Goal: Task Accomplishment & Management: Complete application form

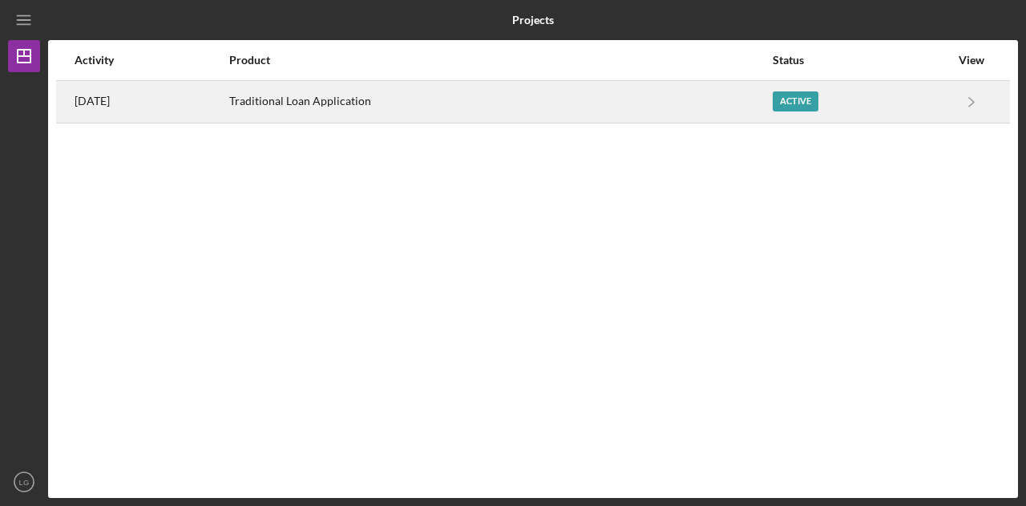
click at [568, 95] on div "Traditional Loan Application" at bounding box center [500, 102] width 542 height 40
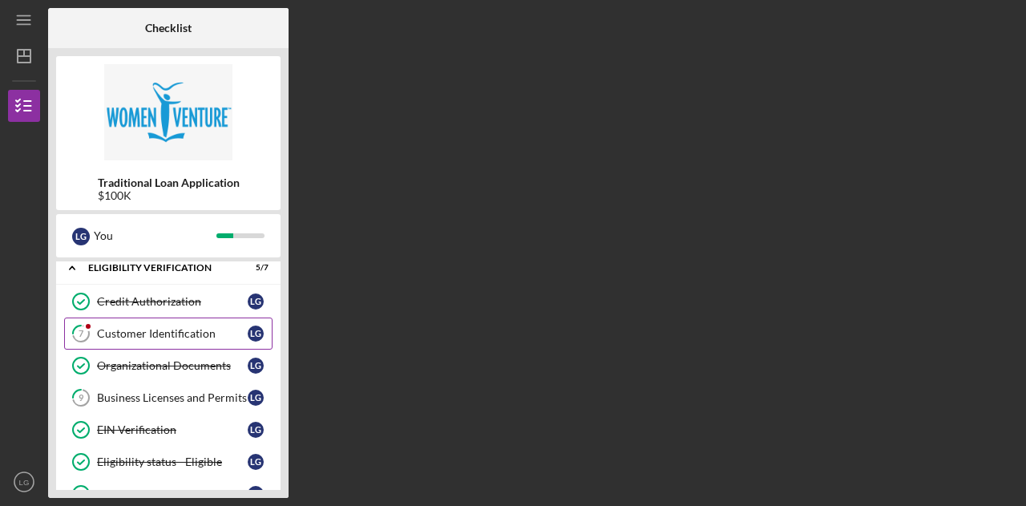
scroll to position [42, 0]
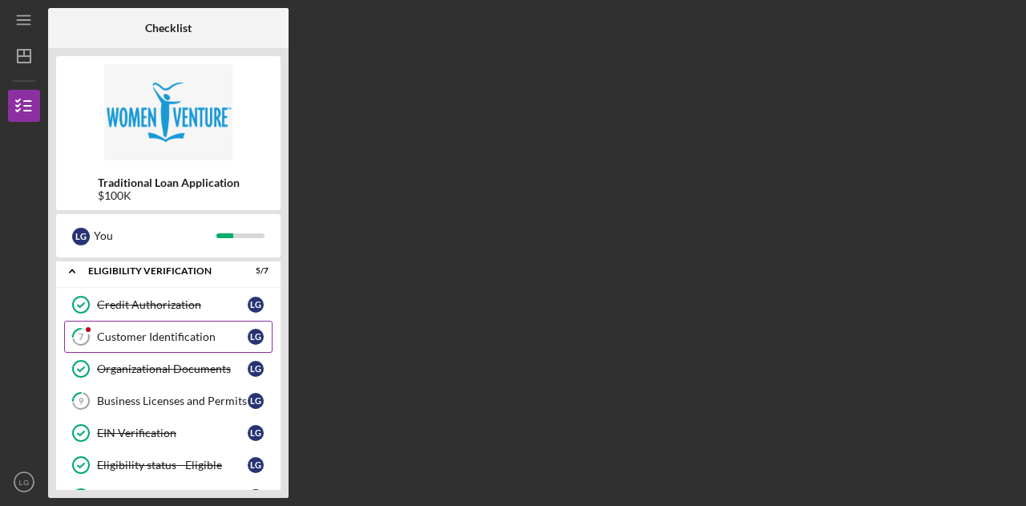
click at [136, 338] on div "Customer Identification" at bounding box center [172, 336] width 151 height 13
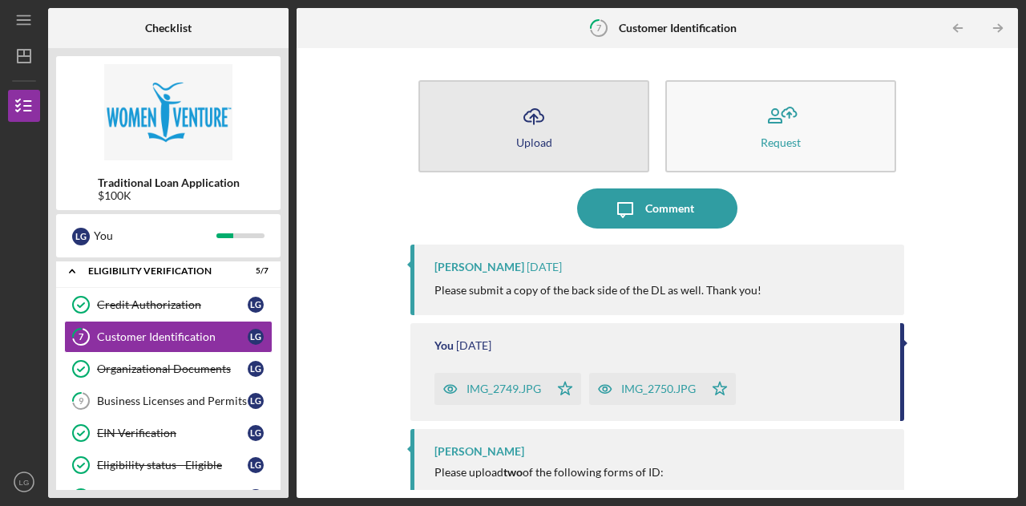
click at [536, 125] on icon "Icon/Upload" at bounding box center [534, 116] width 40 height 40
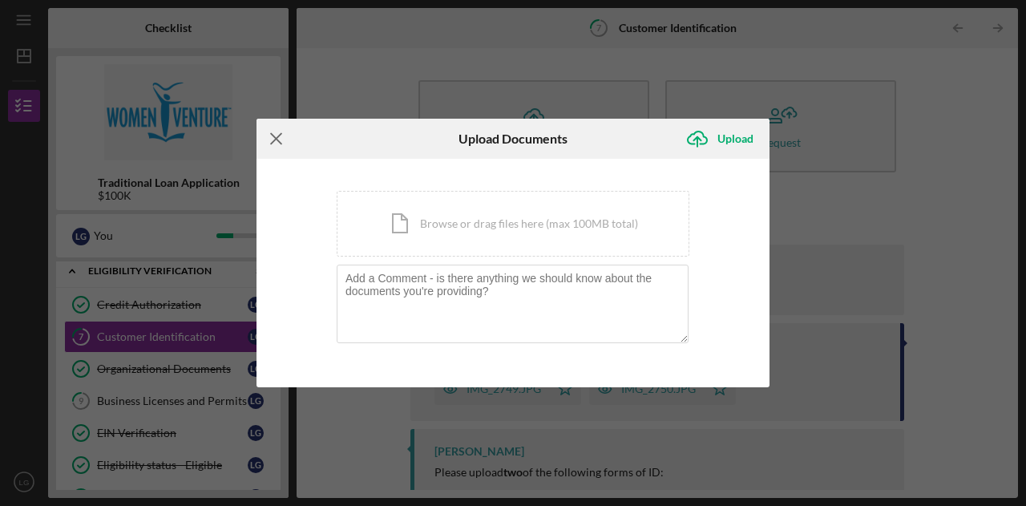
click at [273, 131] on icon "Icon/Menu Close" at bounding box center [277, 139] width 40 height 40
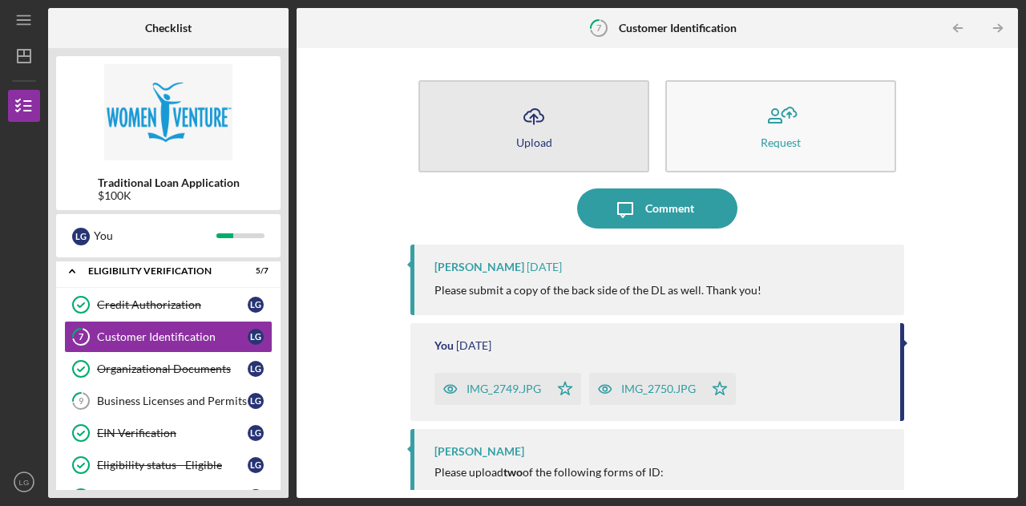
click at [583, 127] on button "Icon/Upload Upload" at bounding box center [533, 126] width 231 height 92
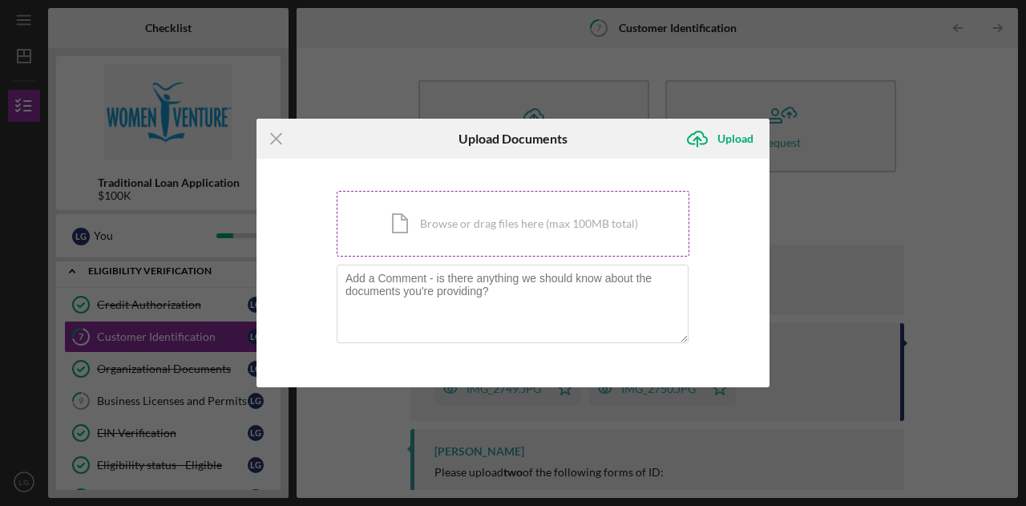
click at [454, 225] on div "Icon/Document Browse or drag files here (max 100MB total) Tap to choose files o…" at bounding box center [513, 224] width 353 height 66
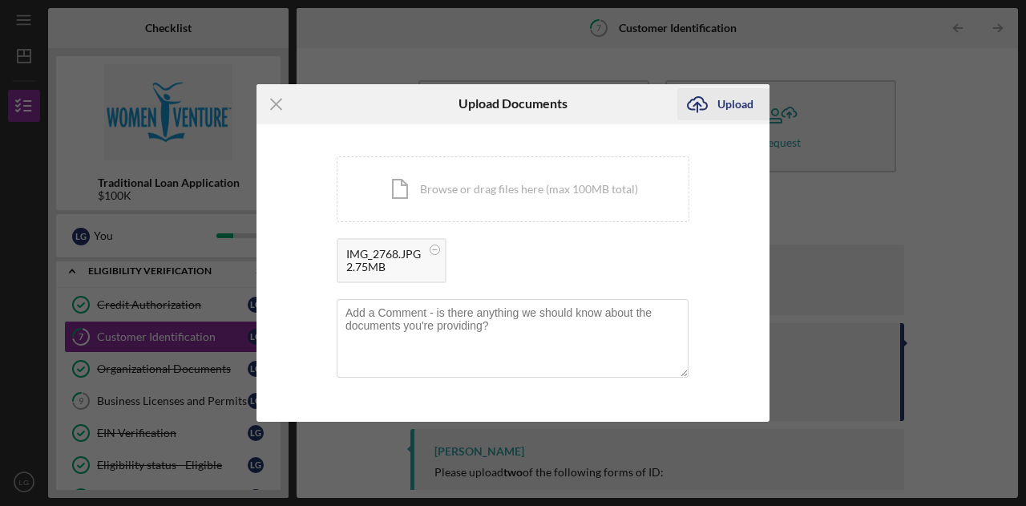
click at [702, 98] on icon "Icon/Upload" at bounding box center [697, 104] width 40 height 40
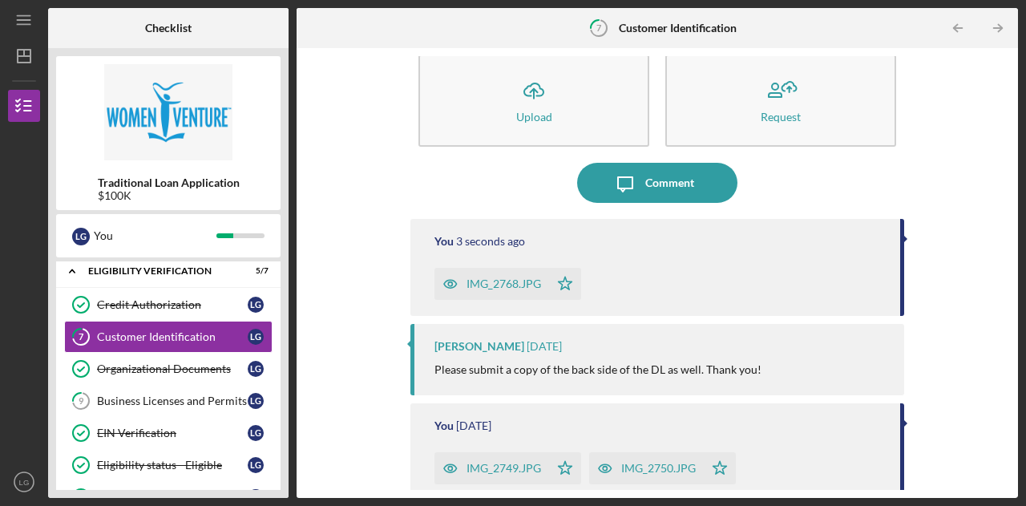
scroll to position [24, 0]
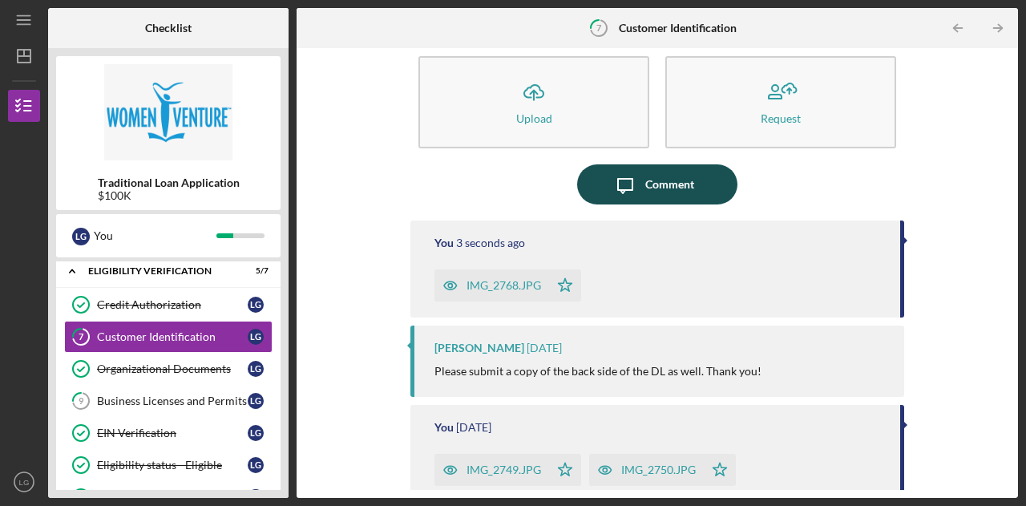
click at [656, 190] on div "Comment" at bounding box center [669, 184] width 49 height 40
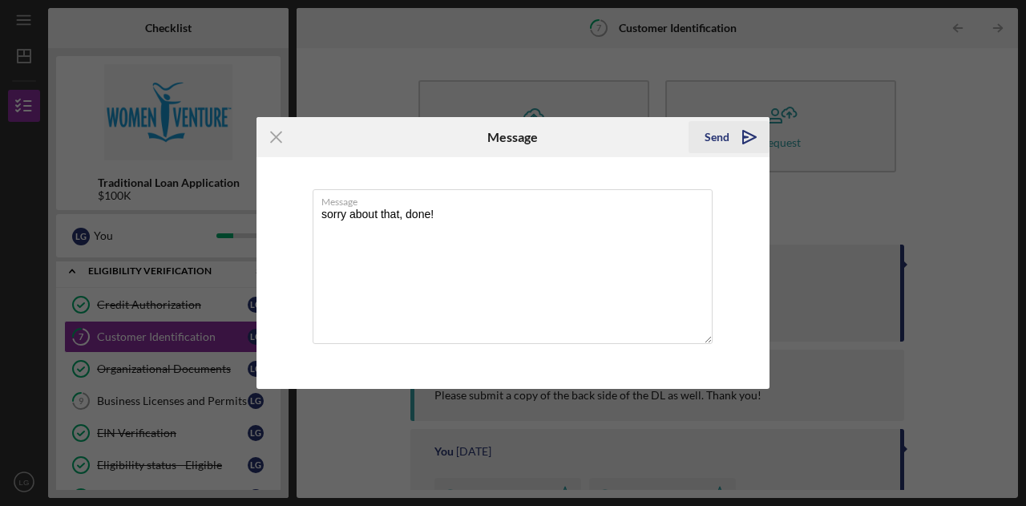
type textarea "sorry about that, done!"
click at [723, 133] on div "Send" at bounding box center [717, 137] width 25 height 32
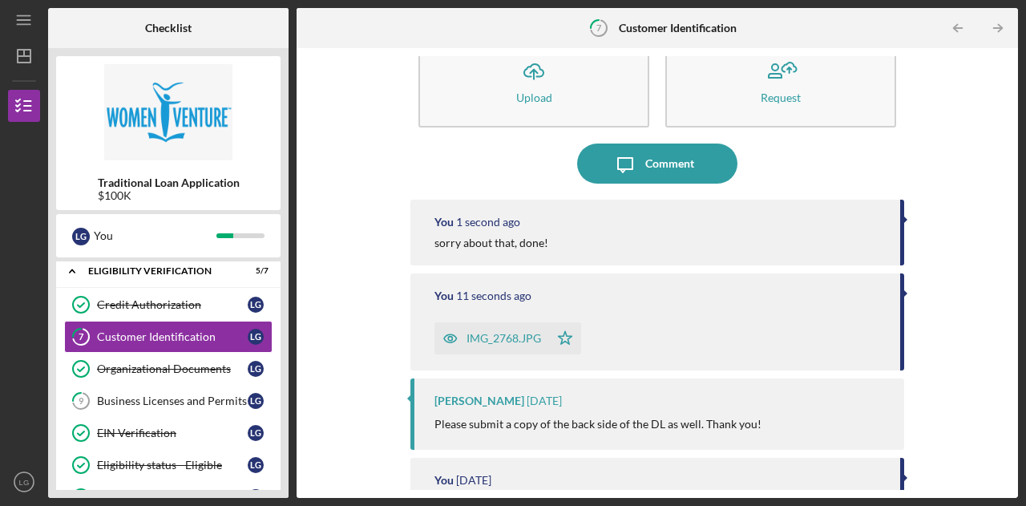
scroll to position [46, 0]
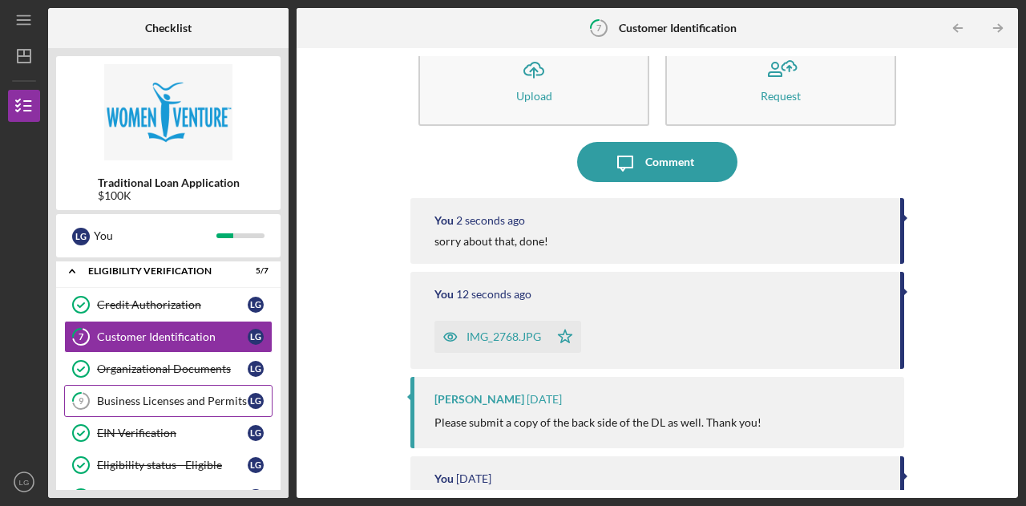
click at [152, 400] on div "Business Licenses and Permits" at bounding box center [172, 400] width 151 height 13
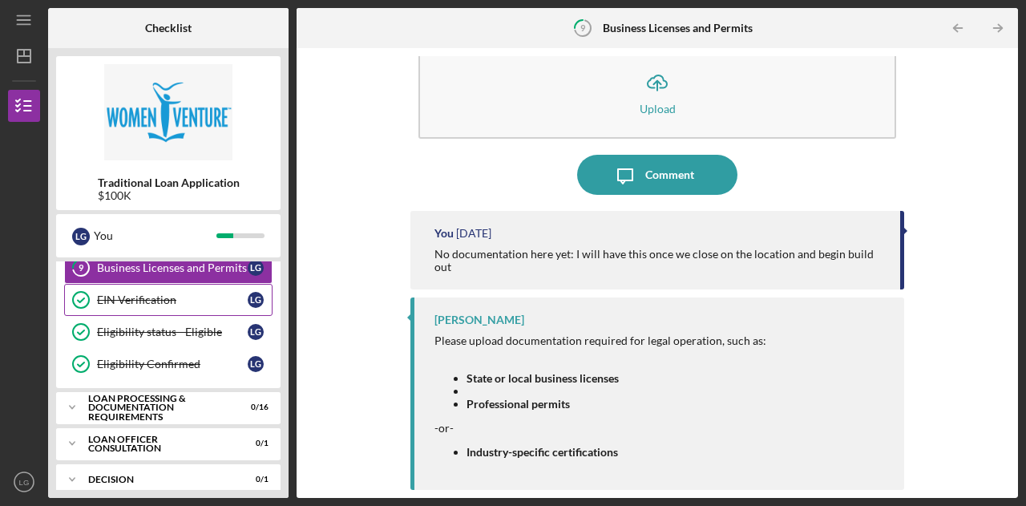
scroll to position [184, 0]
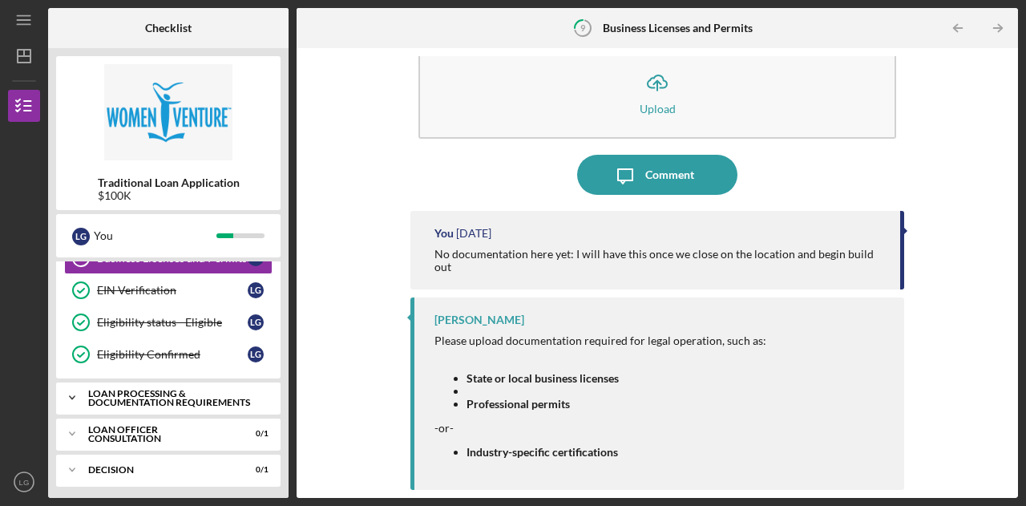
click at [126, 389] on div "Loan Processing & Documentation Requirements" at bounding box center [174, 398] width 172 height 18
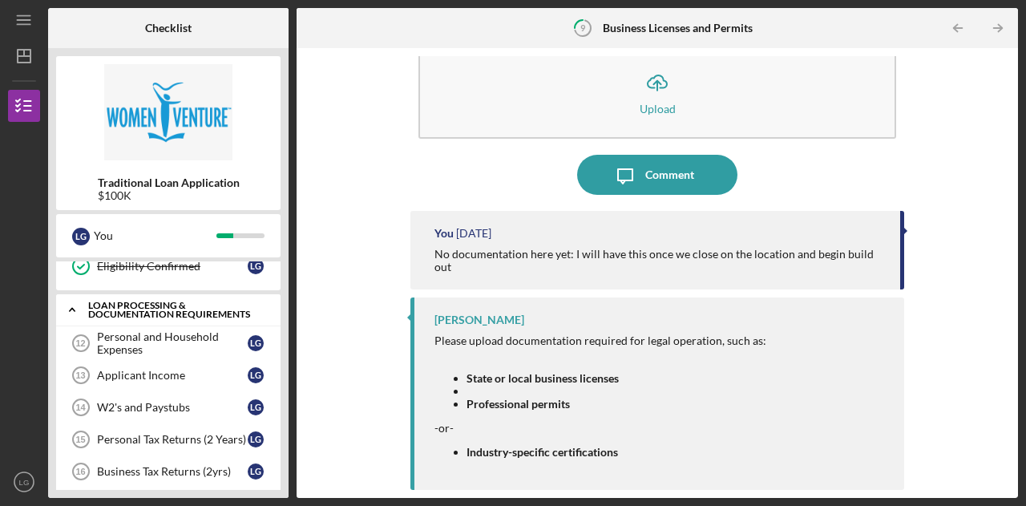
scroll to position [277, 0]
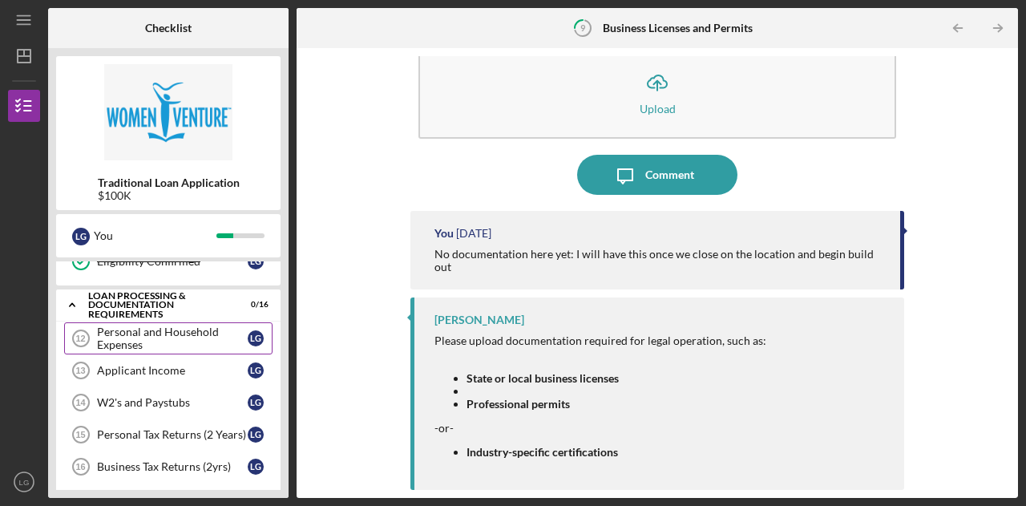
click at [143, 341] on div "Personal and Household Expenses" at bounding box center [172, 338] width 151 height 26
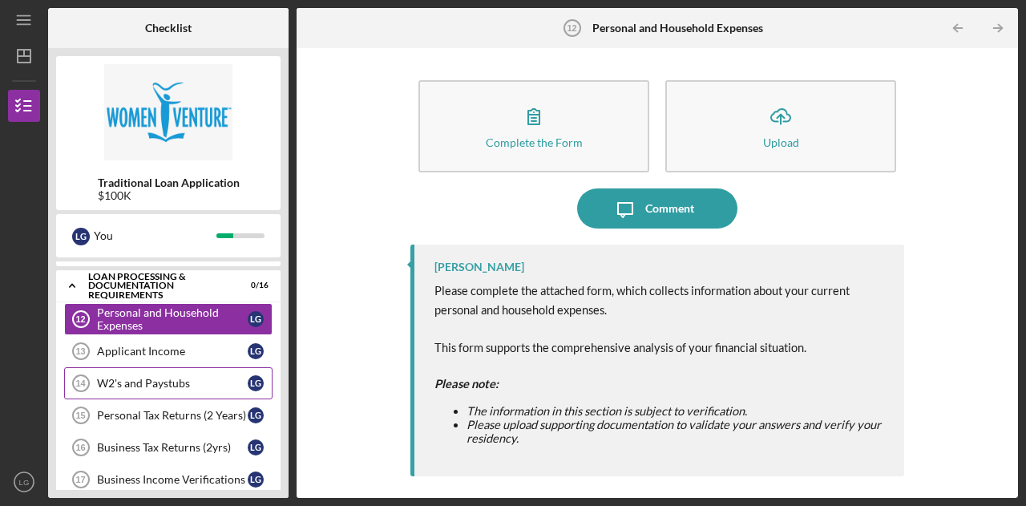
scroll to position [298, 0]
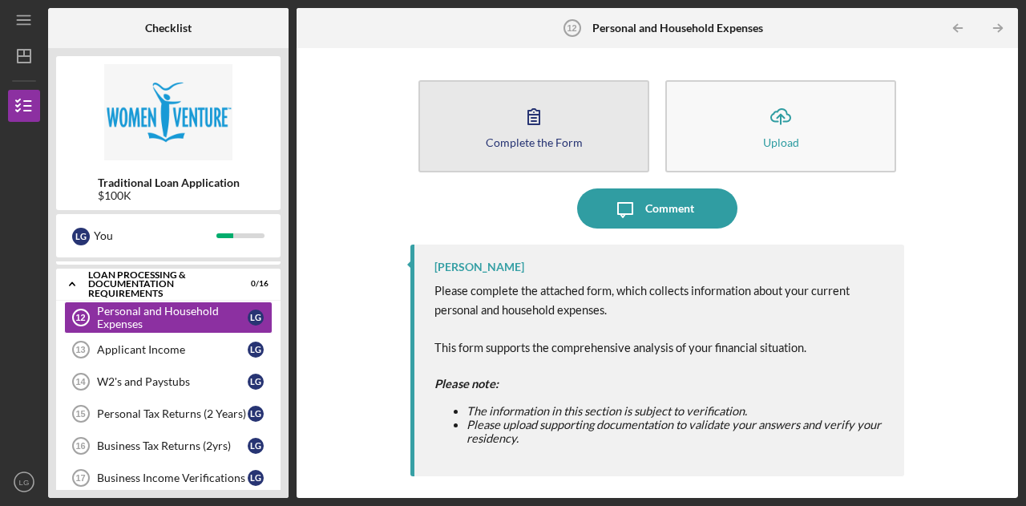
click at [580, 116] on button "Complete the Form Form" at bounding box center [533, 126] width 231 height 92
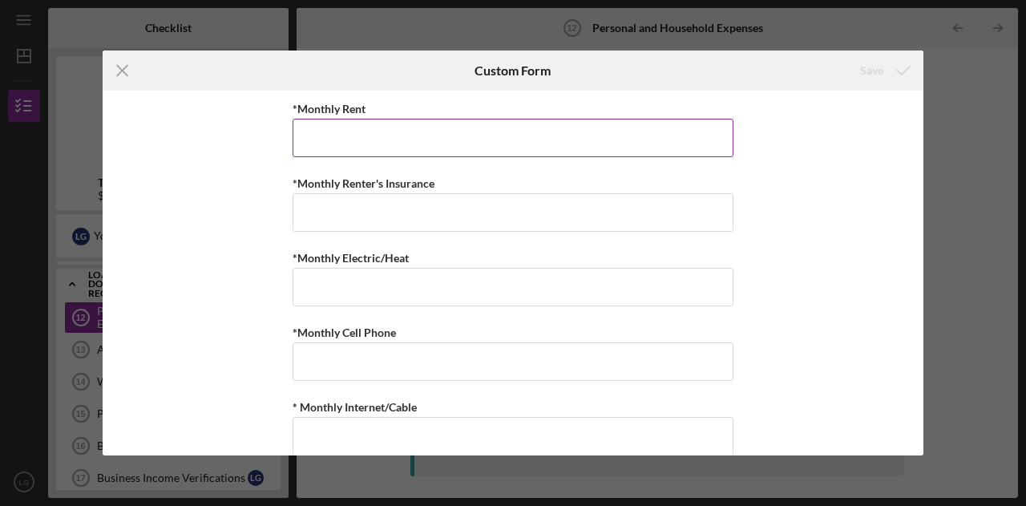
click at [544, 139] on input "*Monthly Rent" at bounding box center [513, 138] width 441 height 38
type input "$850"
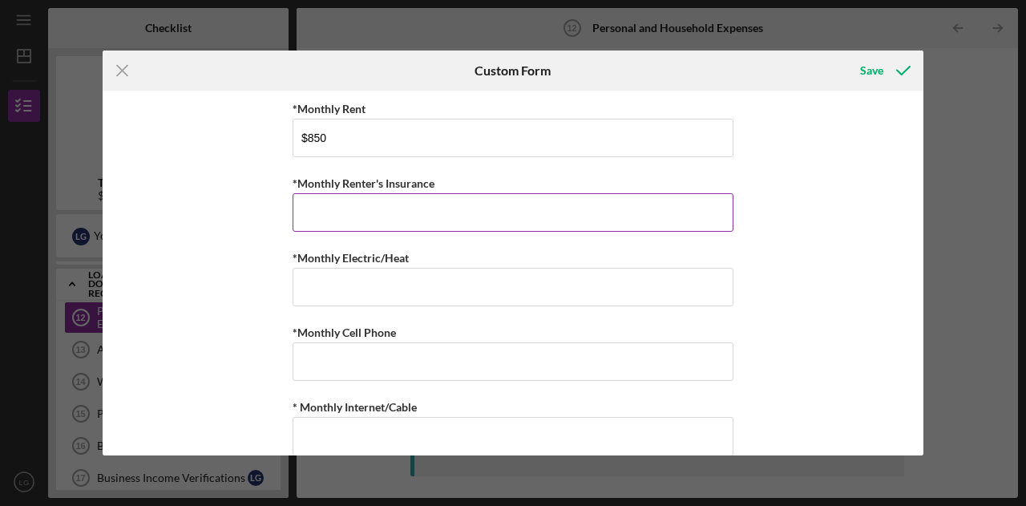
click at [353, 221] on input "*Monthly Renter's Insurance" at bounding box center [513, 212] width 441 height 38
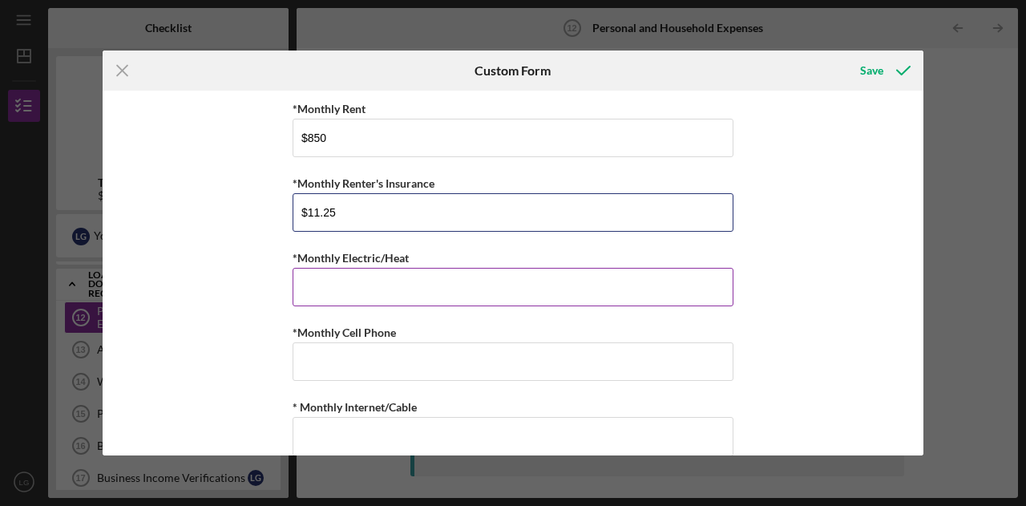
type input "$11.25"
click at [364, 286] on input "*Monthly Electric/Heat" at bounding box center [513, 287] width 441 height 38
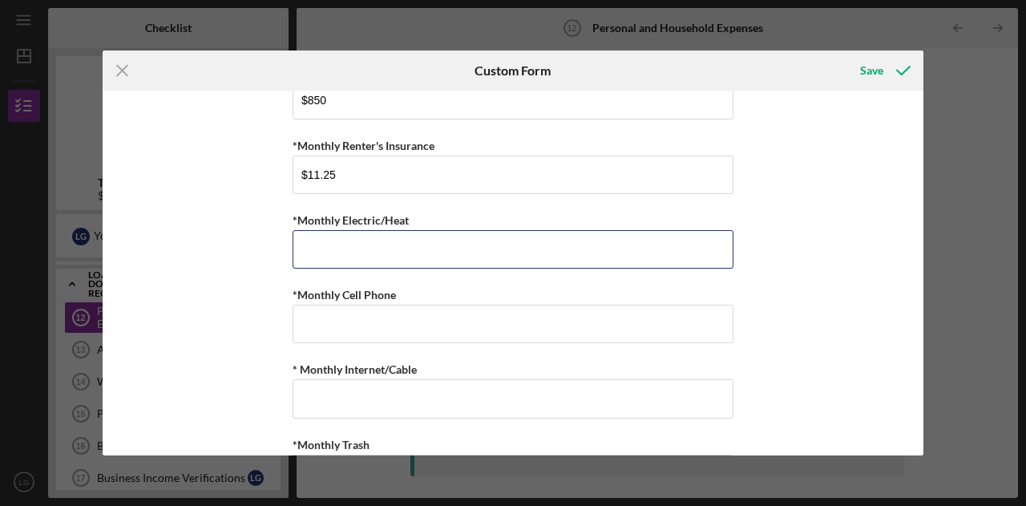
scroll to position [38, 0]
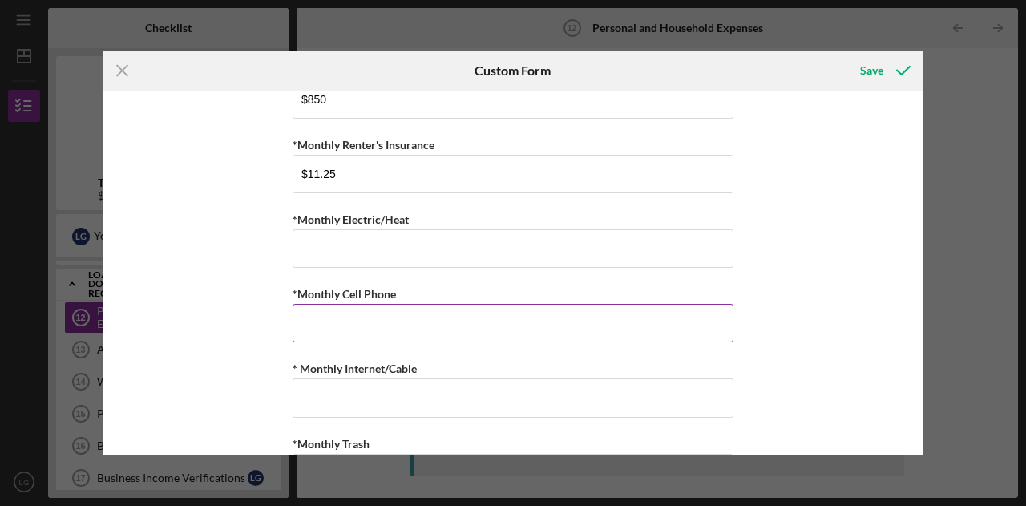
click at [312, 313] on input "*Monthly Cell Phone" at bounding box center [513, 323] width 441 height 38
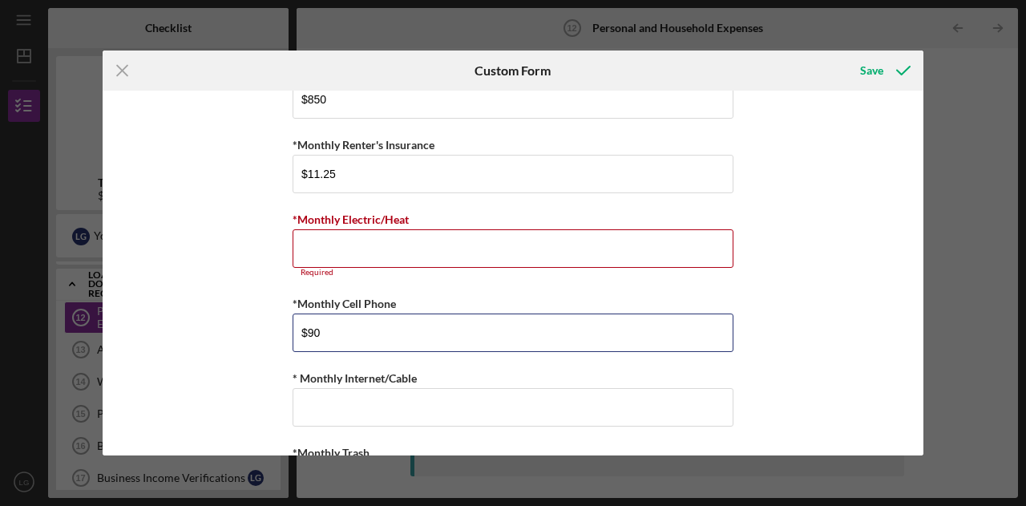
type input "$90"
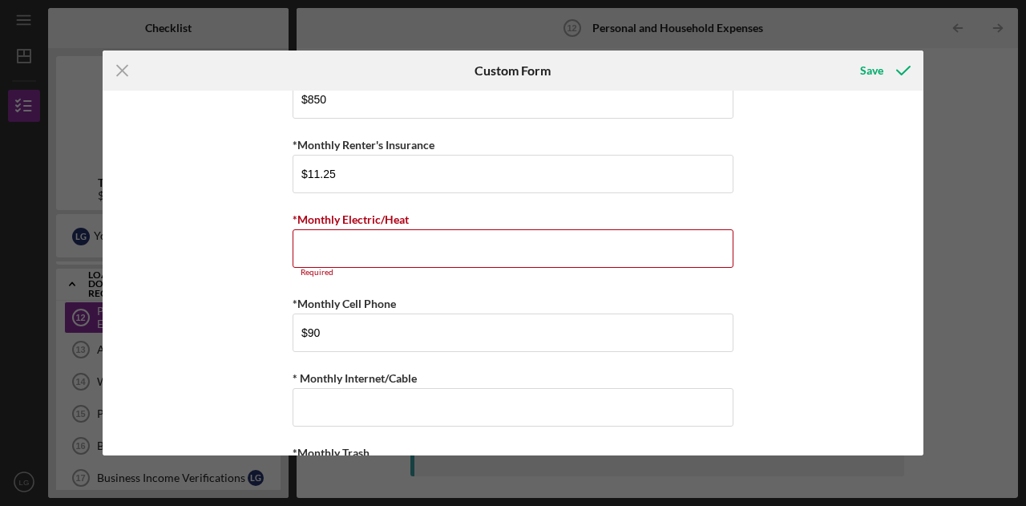
click at [255, 356] on div "*Monthly Rent $850 *Monthly Renter's Insurance $11.25 *Monthly Electric/Heat Re…" at bounding box center [513, 273] width 821 height 365
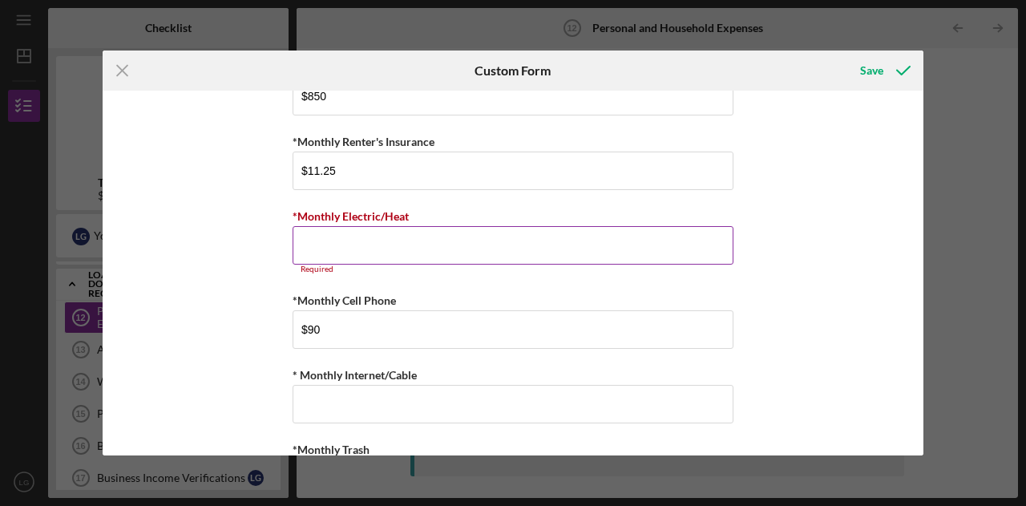
scroll to position [0, 0]
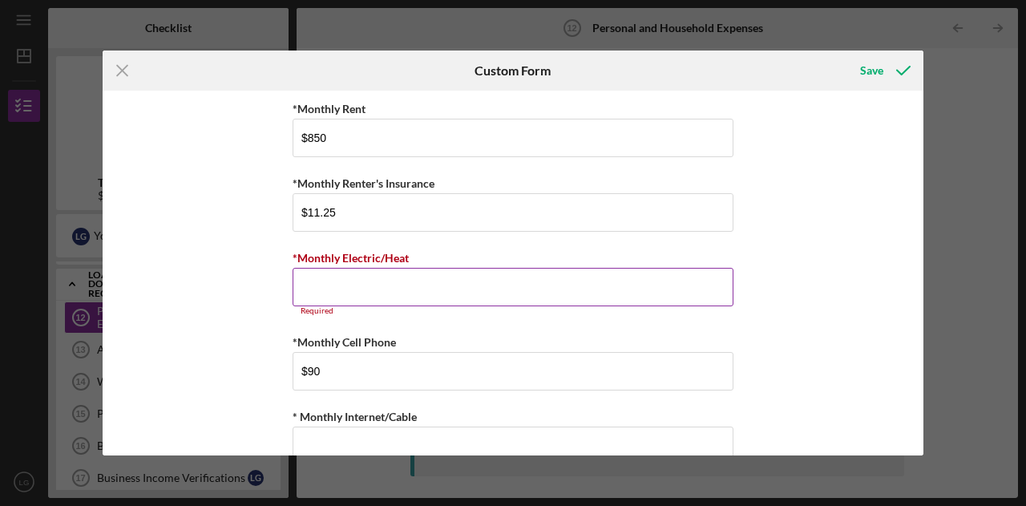
click at [403, 285] on input "*Monthly Electric/Heat" at bounding box center [513, 287] width 441 height 38
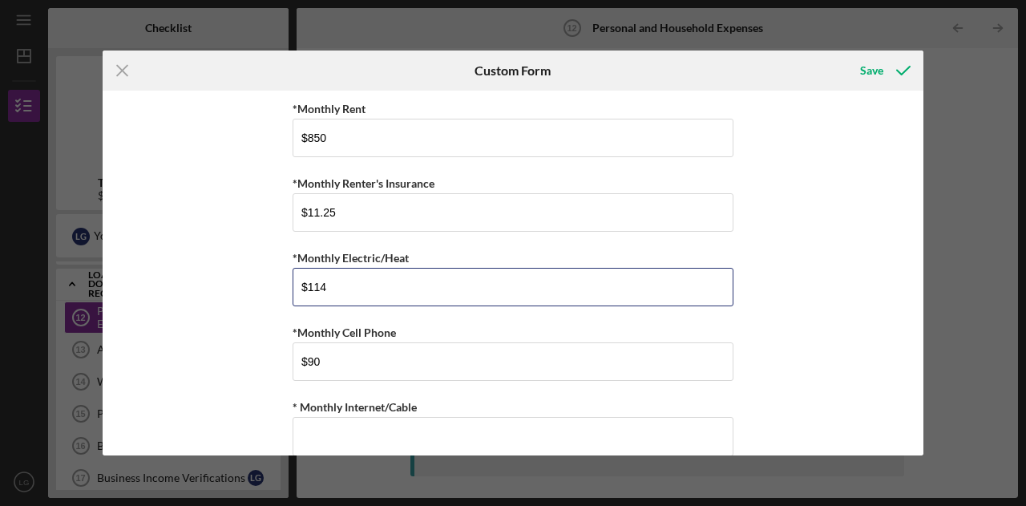
type input "$114"
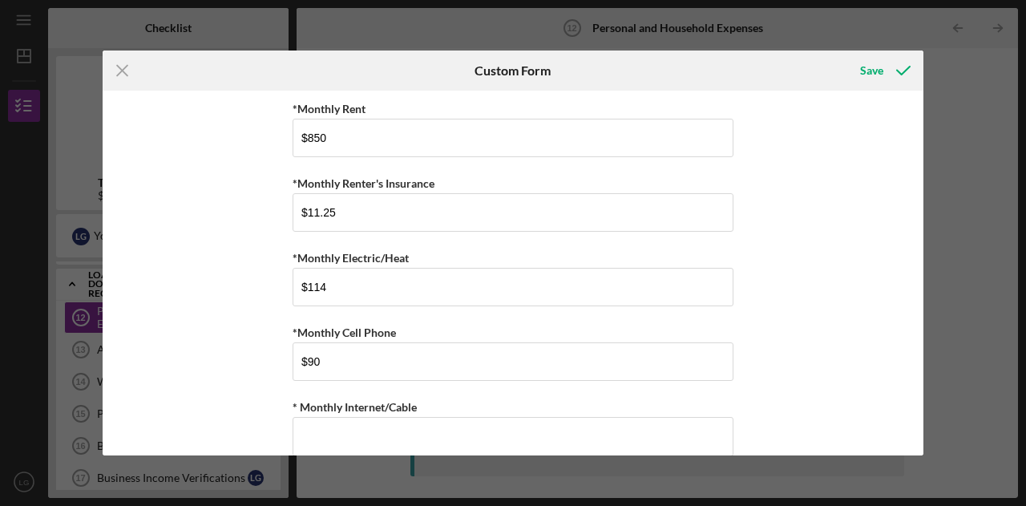
click at [239, 329] on div "*Monthly Rent $850 *Monthly Renter's Insurance $11.25 *Monthly Electric/Heat $1…" at bounding box center [513, 273] width 821 height 365
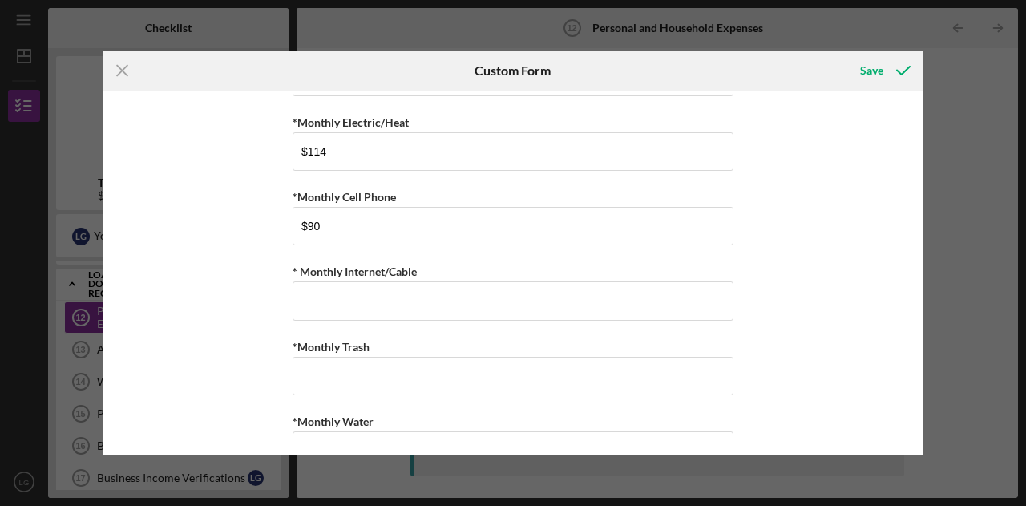
scroll to position [138, 0]
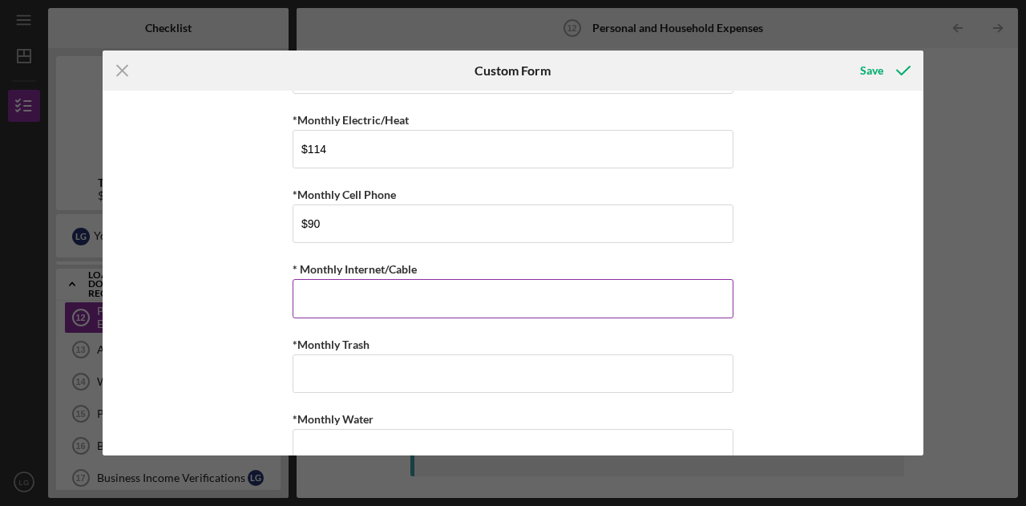
click at [320, 297] on input "* Monthly Internet/Cable" at bounding box center [513, 298] width 441 height 38
type input "$15"
click at [212, 331] on div "*Monthly Rent $850 *Monthly Renter's Insurance $11.25 *Monthly Electric/Heat $1…" at bounding box center [513, 273] width 821 height 365
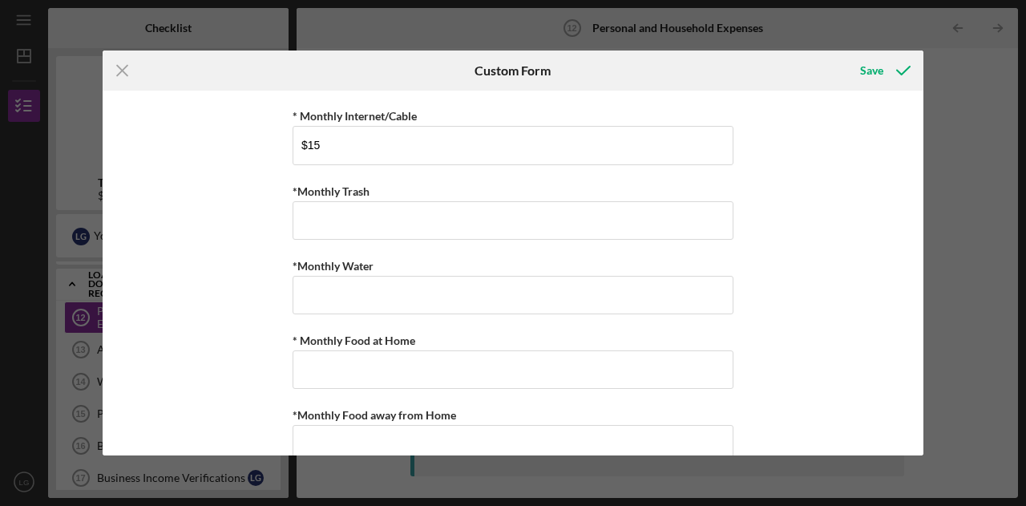
scroll to position [293, 0]
click at [326, 221] on input "*Monthly Trash" at bounding box center [513, 219] width 441 height 38
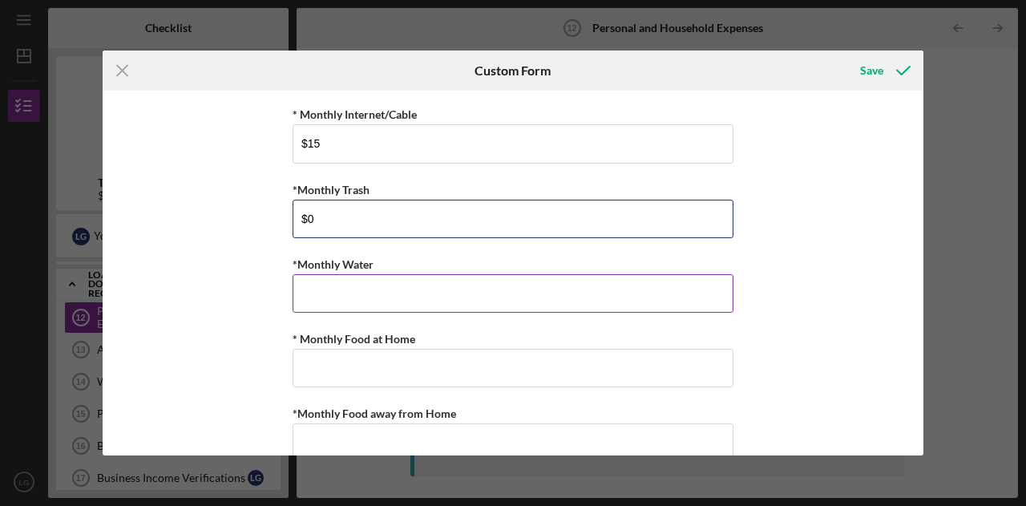
type input "$0"
click at [320, 293] on input "*Monthly Water" at bounding box center [513, 293] width 441 height 38
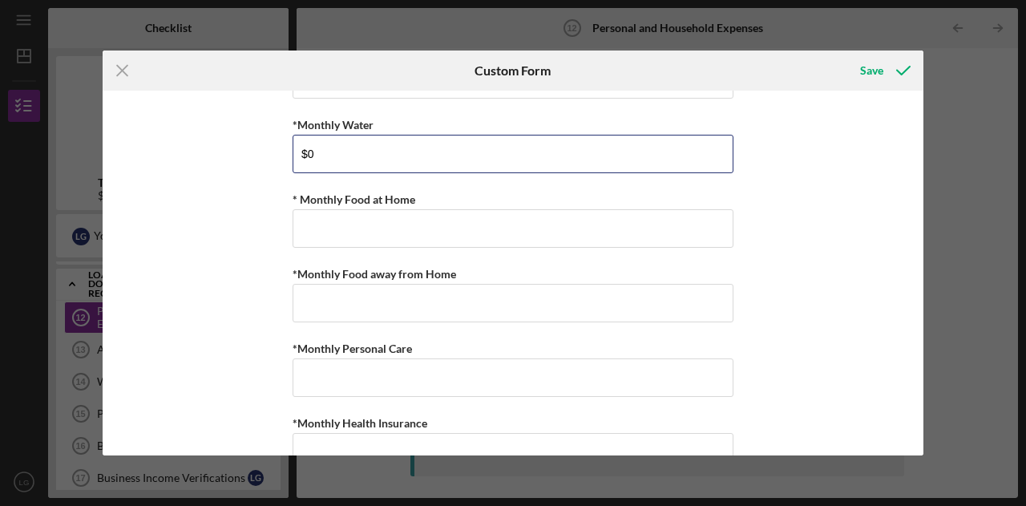
scroll to position [434, 0]
type input "$0"
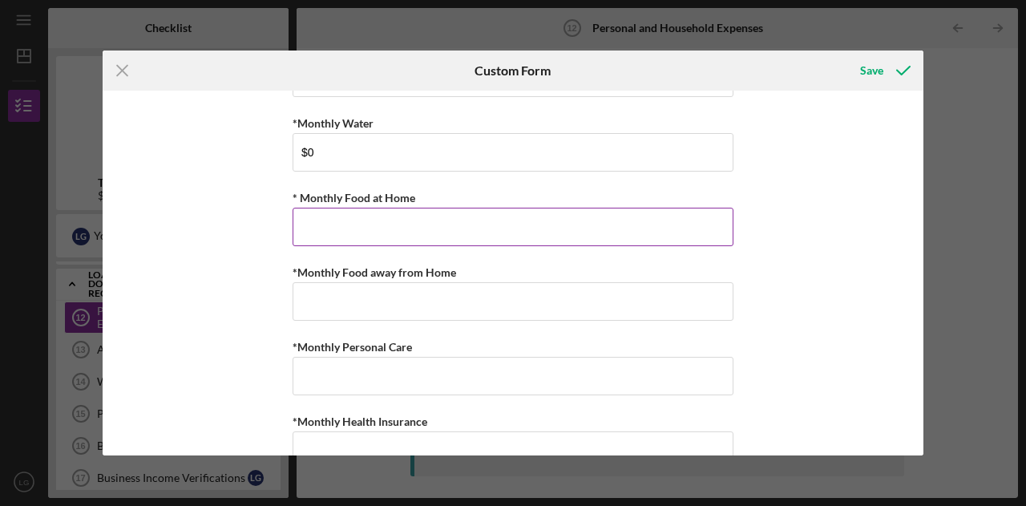
click at [321, 227] on input "* Monthly Food at Home" at bounding box center [513, 227] width 441 height 38
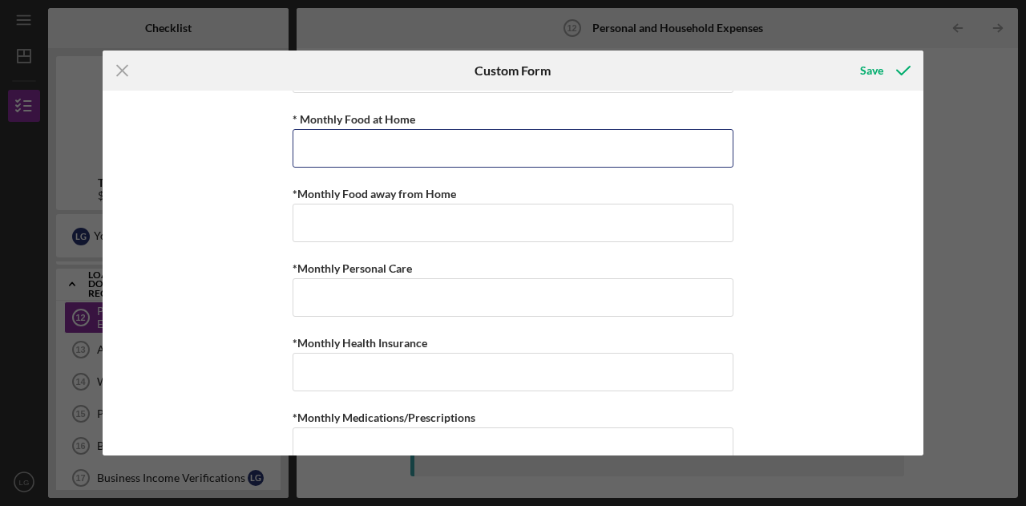
scroll to position [514, 0]
type input "$400"
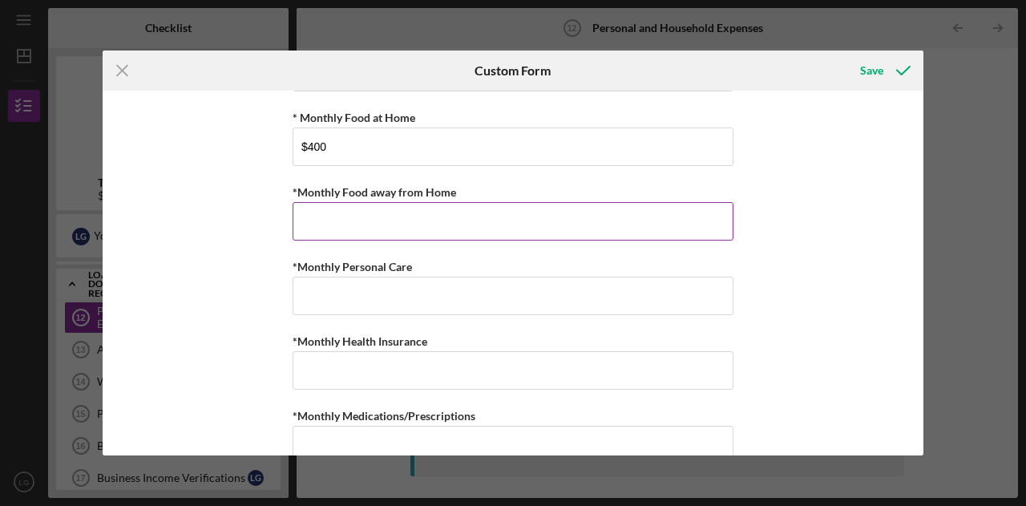
click at [321, 220] on input "*Monthly Food away from Home" at bounding box center [513, 221] width 441 height 38
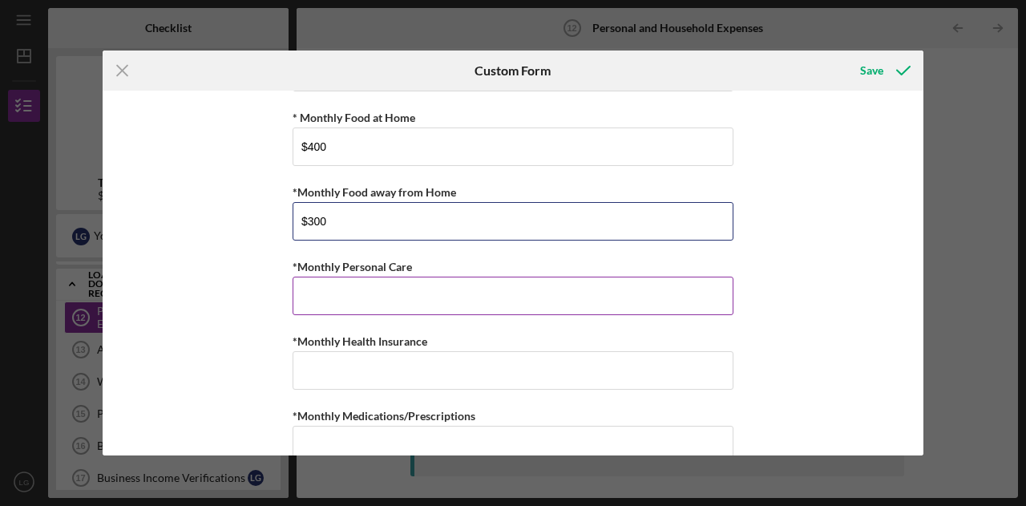
type input "$300"
click at [373, 285] on input "*Monthly Personal Care" at bounding box center [513, 296] width 441 height 38
type input "$50"
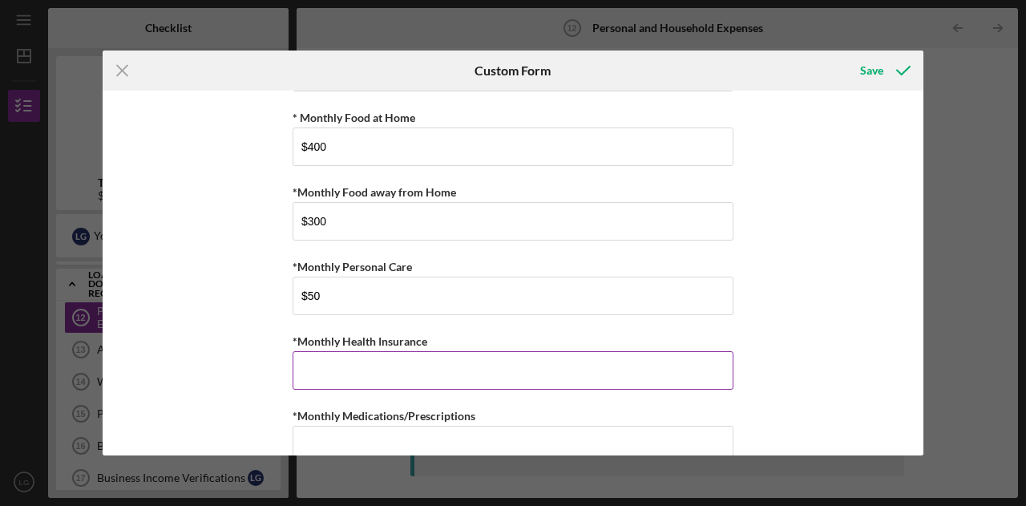
click at [360, 359] on input "*Monthly Health Insurance" at bounding box center [513, 370] width 441 height 38
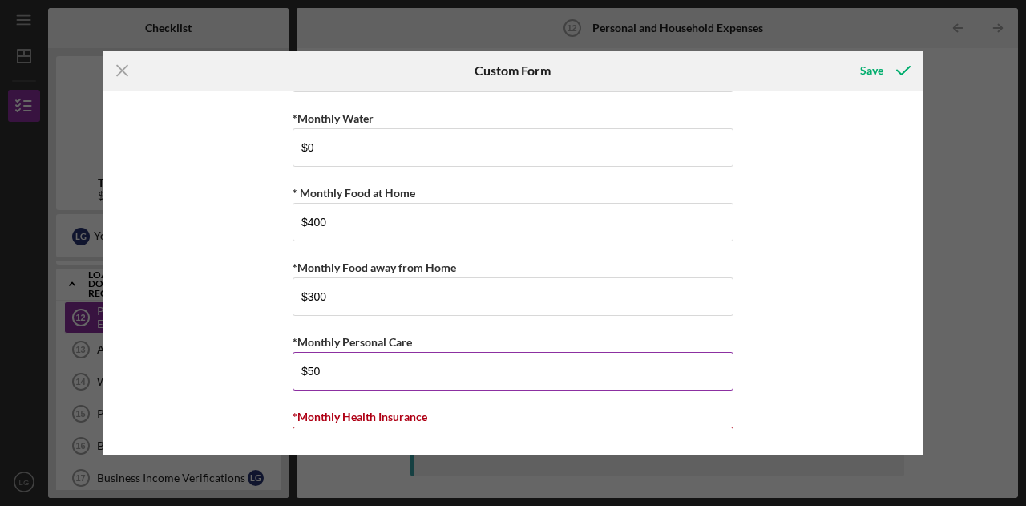
scroll to position [436, 0]
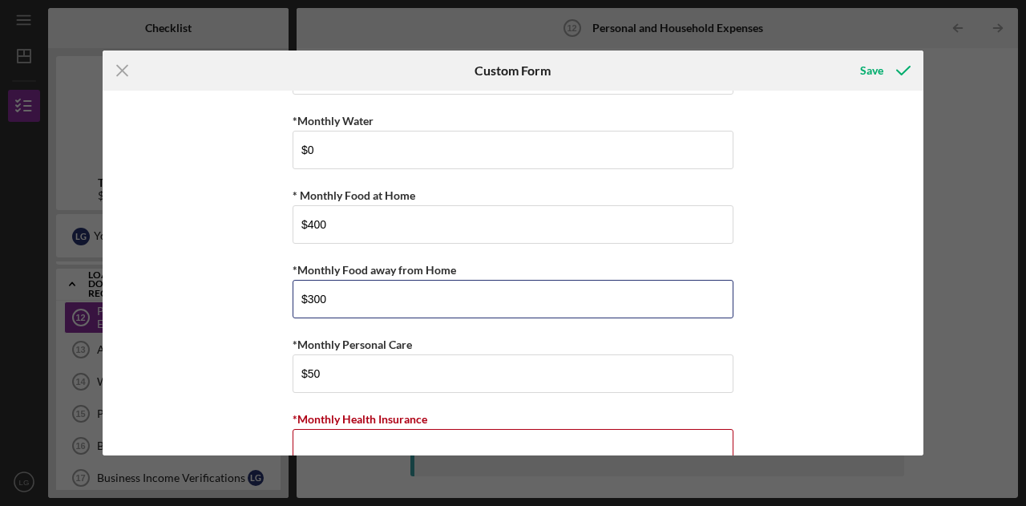
drag, startPoint x: 356, startPoint y: 294, endPoint x: 252, endPoint y: 304, distance: 104.7
click at [252, 304] on div "*Monthly Rent $850 *Monthly Renter's Insurance $11.25 *Monthly Electric/Heat $1…" at bounding box center [513, 273] width 821 height 365
type input "$200"
click at [247, 354] on div "*Monthly Rent $850 *Monthly Renter's Insurance $11.25 *Monthly Electric/Heat $1…" at bounding box center [513, 273] width 821 height 365
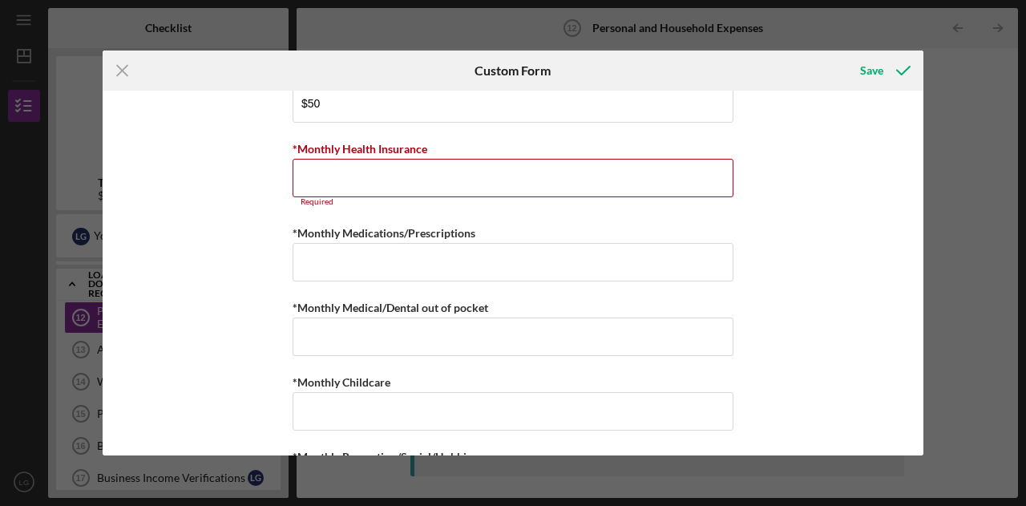
scroll to position [710, 0]
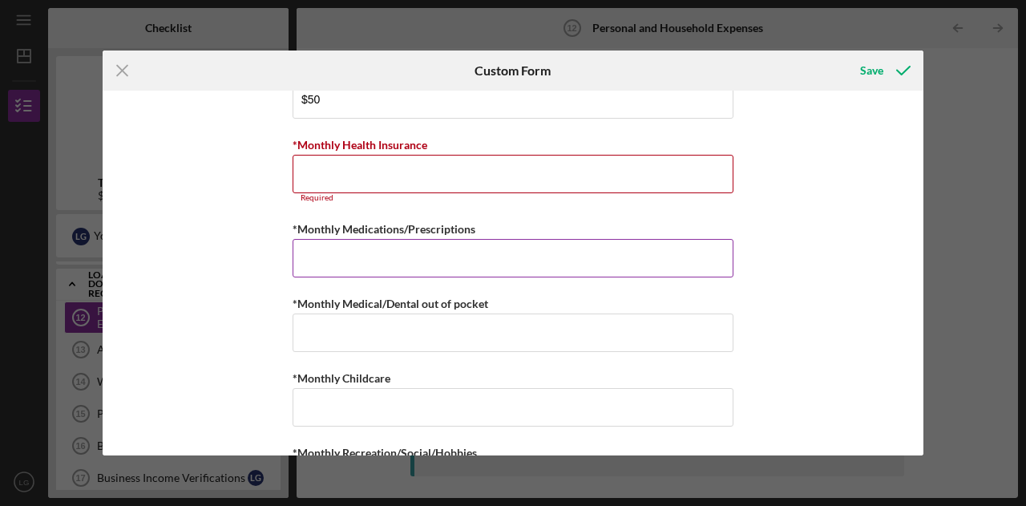
click at [318, 269] on input "*Monthly Medications/Prescriptions" at bounding box center [513, 258] width 441 height 38
type input "$0"
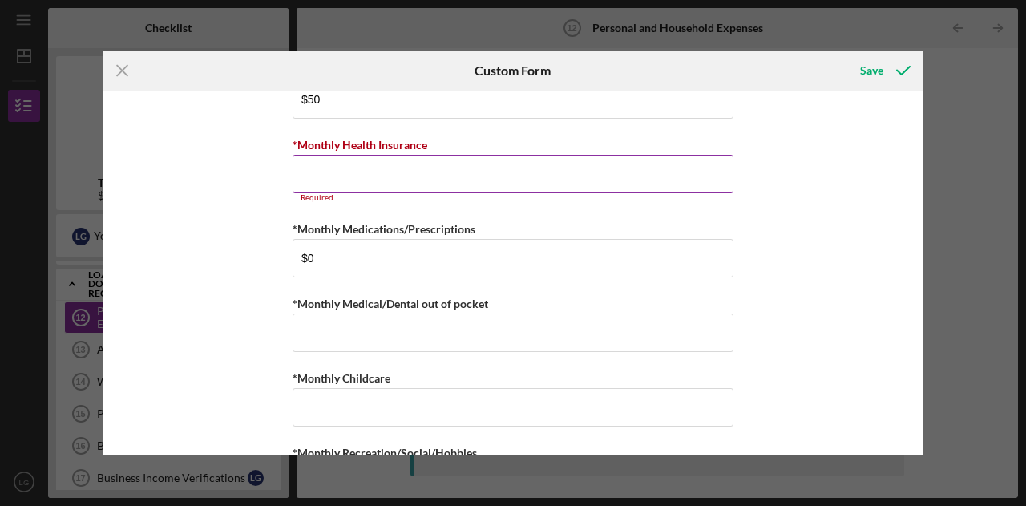
click at [334, 174] on input "*Monthly Health Insurance" at bounding box center [513, 174] width 441 height 38
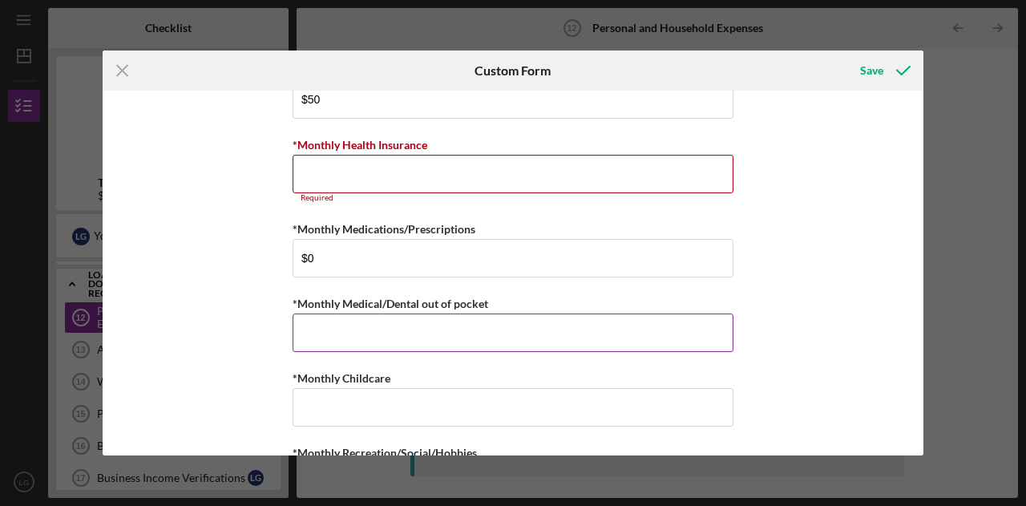
click at [374, 326] on input "*Monthly Medical/Dental out of pocket" at bounding box center [513, 332] width 441 height 38
type input "$0"
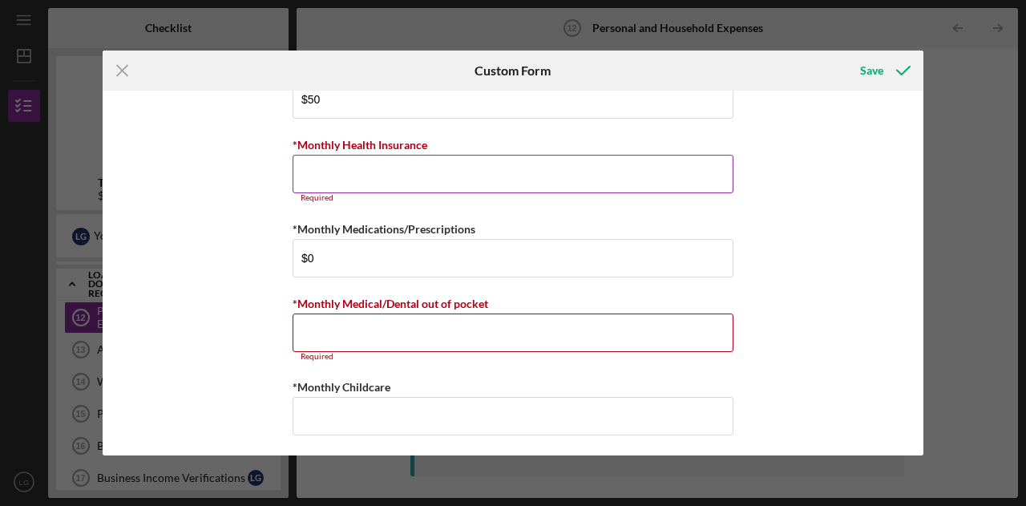
click at [373, 172] on input "*Monthly Health Insurance" at bounding box center [513, 174] width 441 height 38
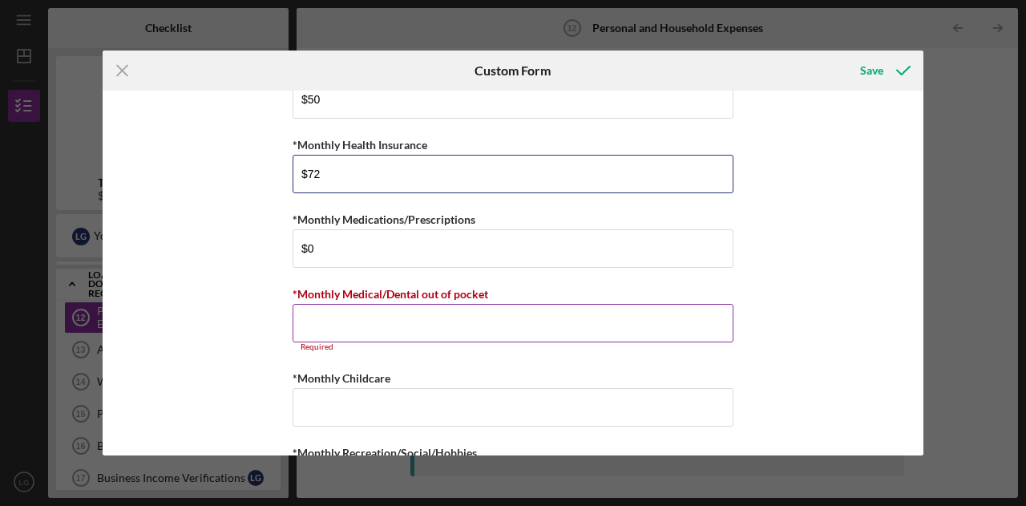
type input "$72"
click at [362, 318] on input "*Monthly Medical/Dental out of pocket" at bounding box center [513, 323] width 441 height 38
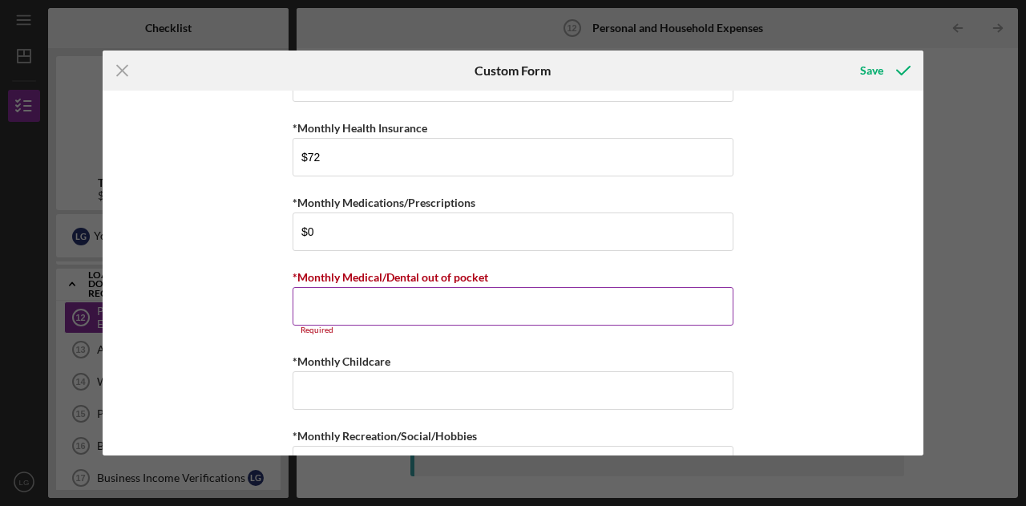
scroll to position [728, 0]
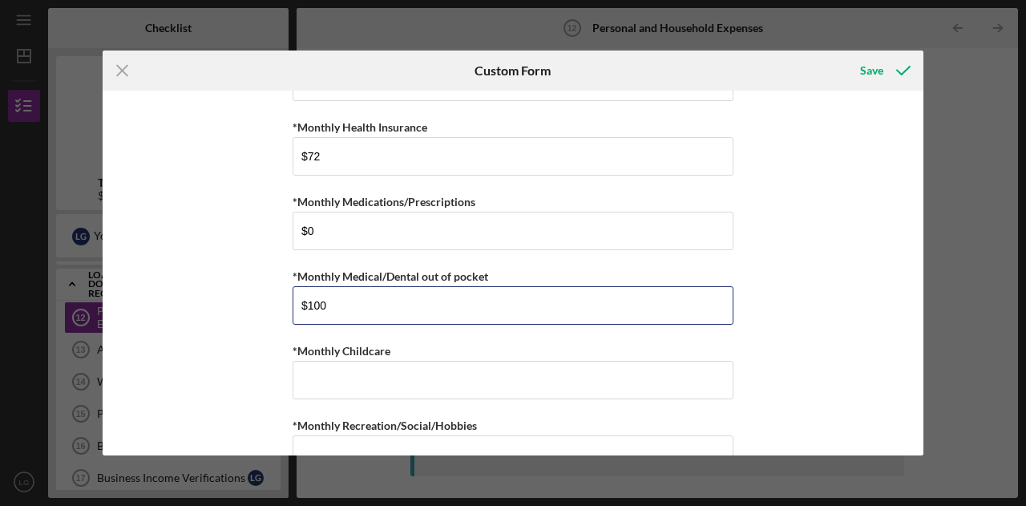
type input "$100"
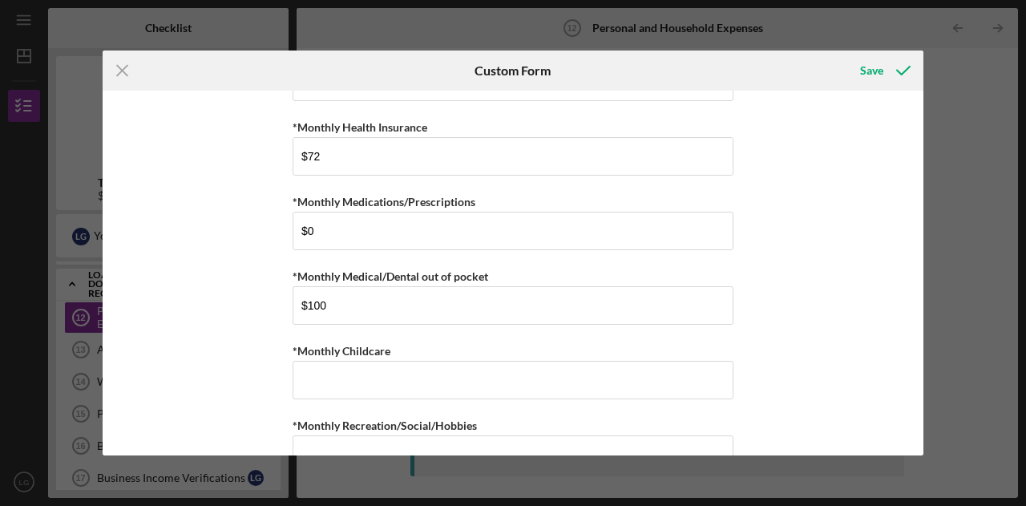
click at [210, 334] on div "*Monthly Rent $850 *Monthly Renter's Insurance $11.25 *Monthly Electric/Heat $1…" at bounding box center [513, 273] width 821 height 365
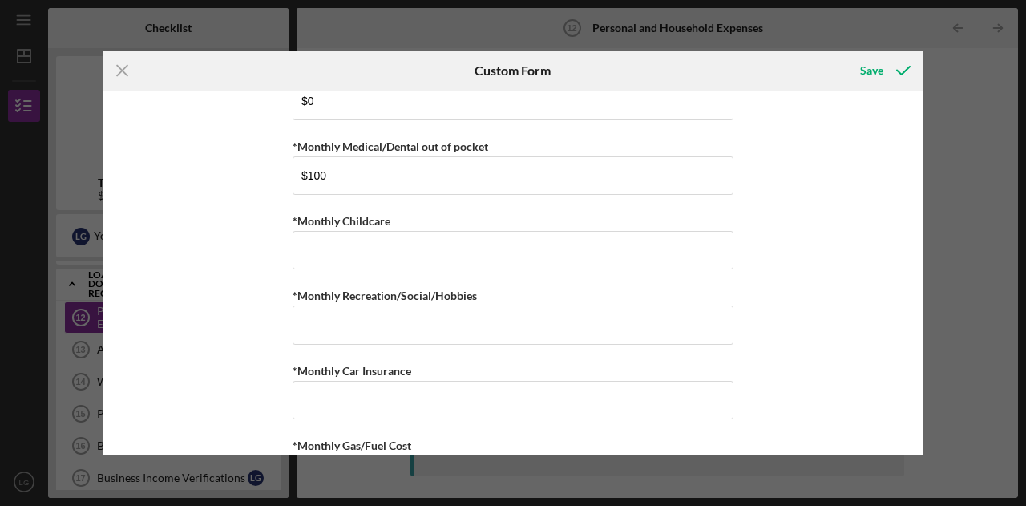
scroll to position [859, 0]
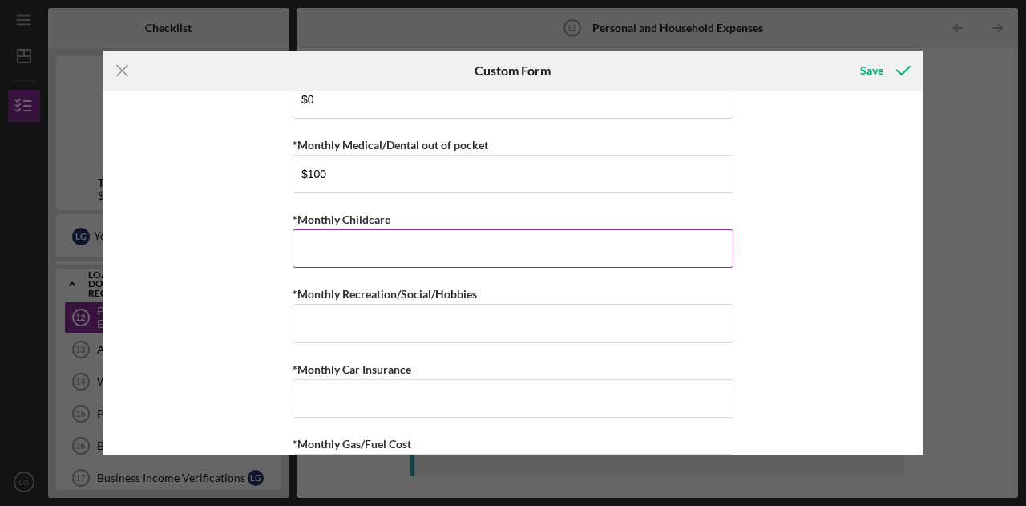
click at [358, 253] on input "*Monthly Childcare" at bounding box center [513, 248] width 441 height 38
type input "$0"
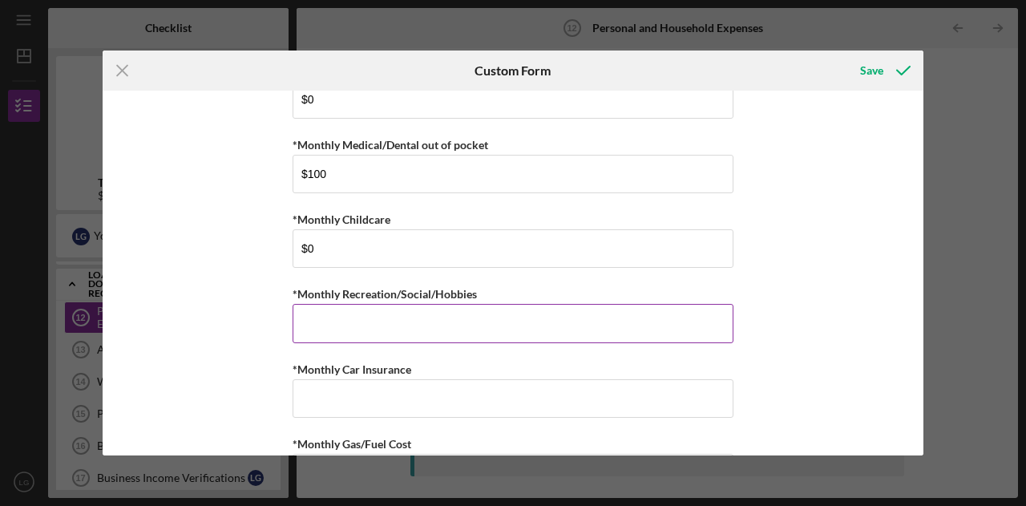
click at [353, 325] on input "*Monthly Recreation/Social/Hobbies" at bounding box center [513, 323] width 441 height 38
type input "$100"
click at [212, 378] on div "*Monthly Rent $850 *Monthly Renter's Insurance $11.25 *Monthly Electric/Heat $1…" at bounding box center [513, 273] width 821 height 365
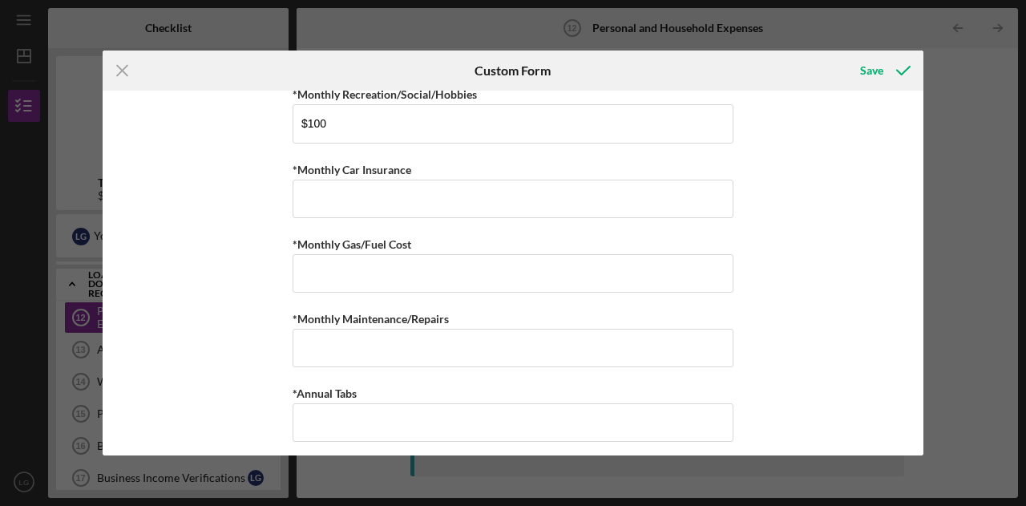
scroll to position [1063, 0]
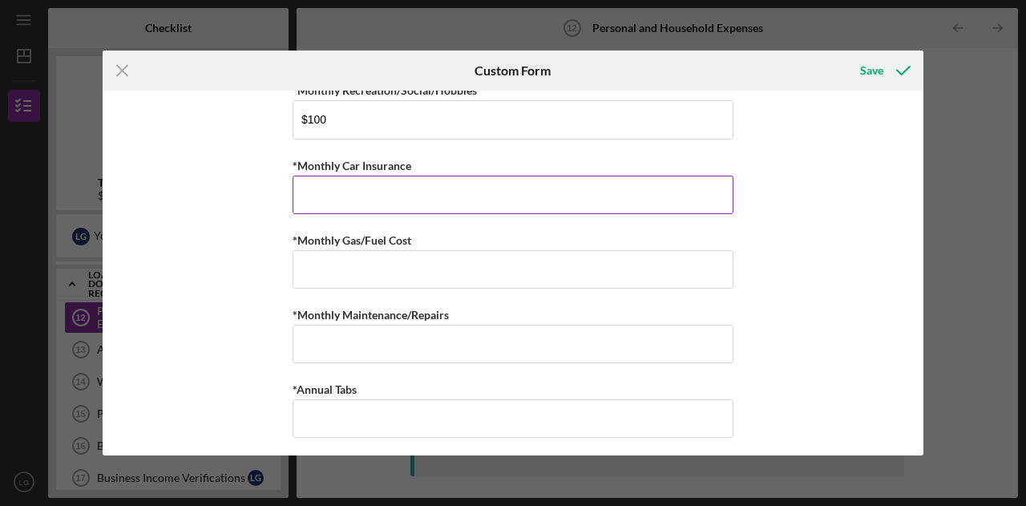
click at [394, 195] on input "*Monthly Car Insurance" at bounding box center [513, 195] width 441 height 38
type input "$52"
click at [210, 283] on div "*Monthly Rent $850 *Monthly Renter's Insurance $11.25 *Monthly Electric/Heat $1…" at bounding box center [513, 273] width 821 height 365
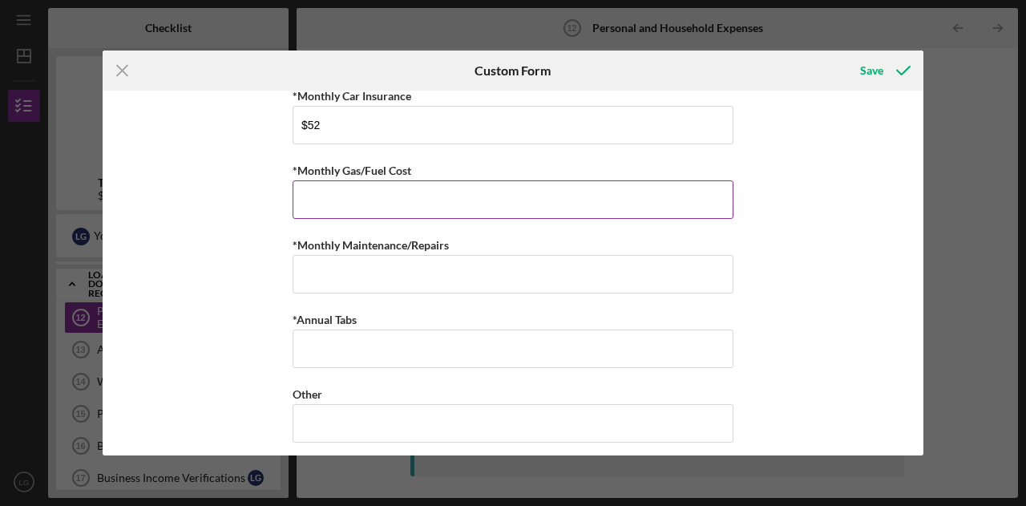
click at [325, 180] on input "*Monthly Gas/Fuel Cost" at bounding box center [513, 199] width 441 height 38
type input "$60"
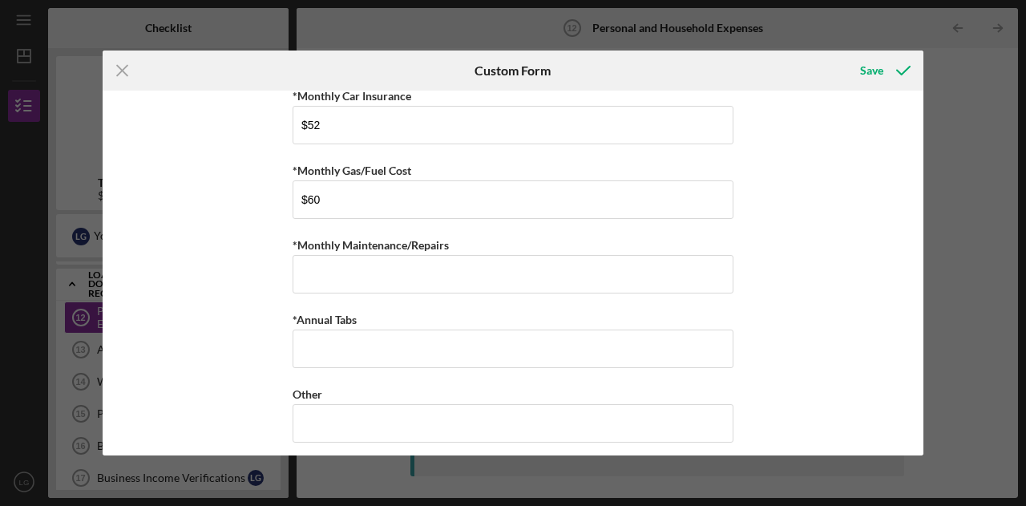
click at [220, 256] on div "*Monthly Rent $850 *Monthly Renter's Insurance $11.25 *Monthly Electric/Heat $1…" at bounding box center [513, 273] width 821 height 365
click at [315, 263] on input "*Monthly Maintenance/Repairs" at bounding box center [513, 274] width 441 height 38
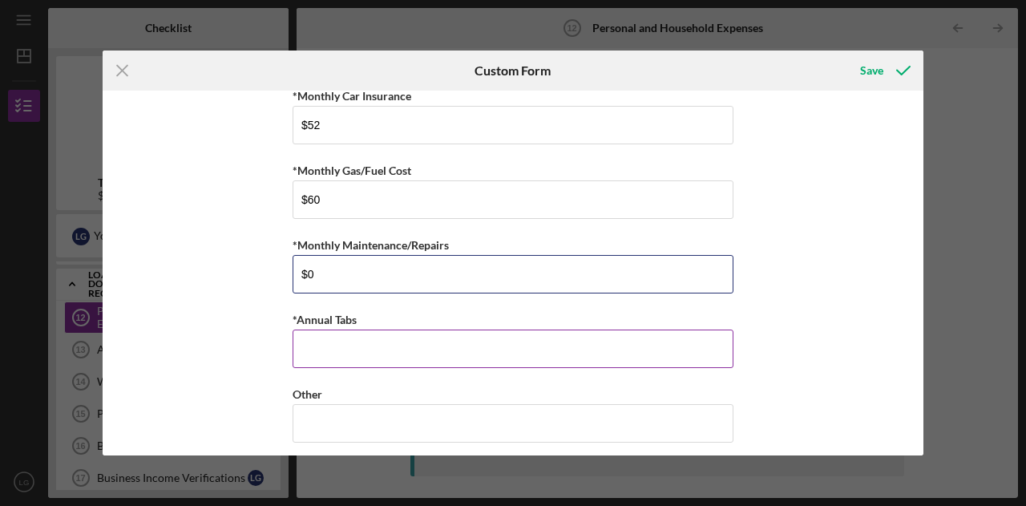
type input "$0"
click at [315, 340] on input "*Annual Tabs" at bounding box center [513, 348] width 441 height 38
type input "$12"
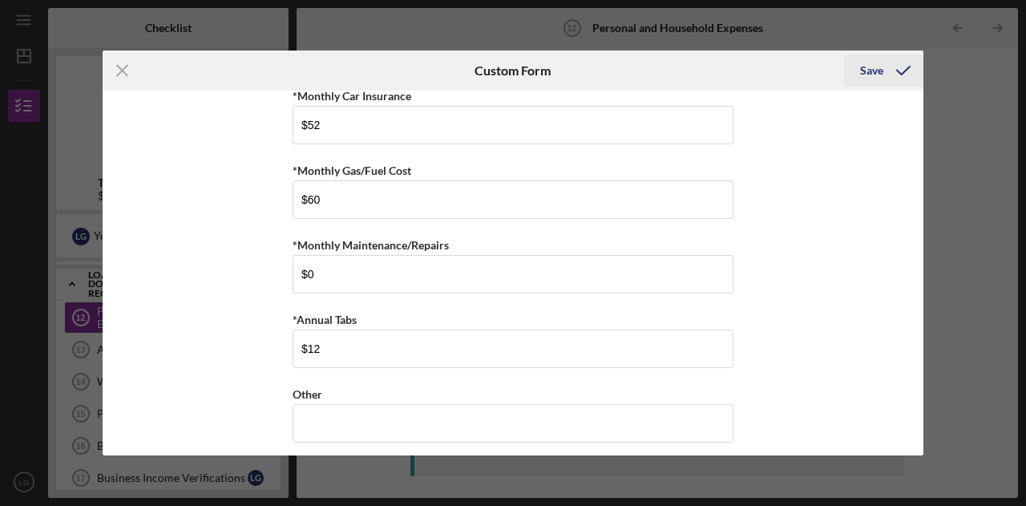
click at [871, 71] on div "Save" at bounding box center [871, 71] width 23 height 32
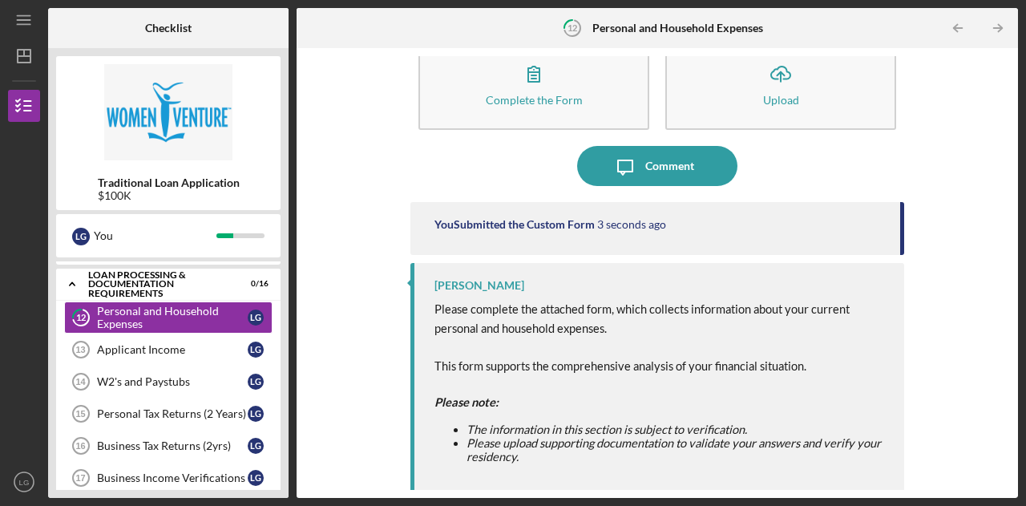
scroll to position [43, 0]
